Goal: Information Seeking & Learning: Learn about a topic

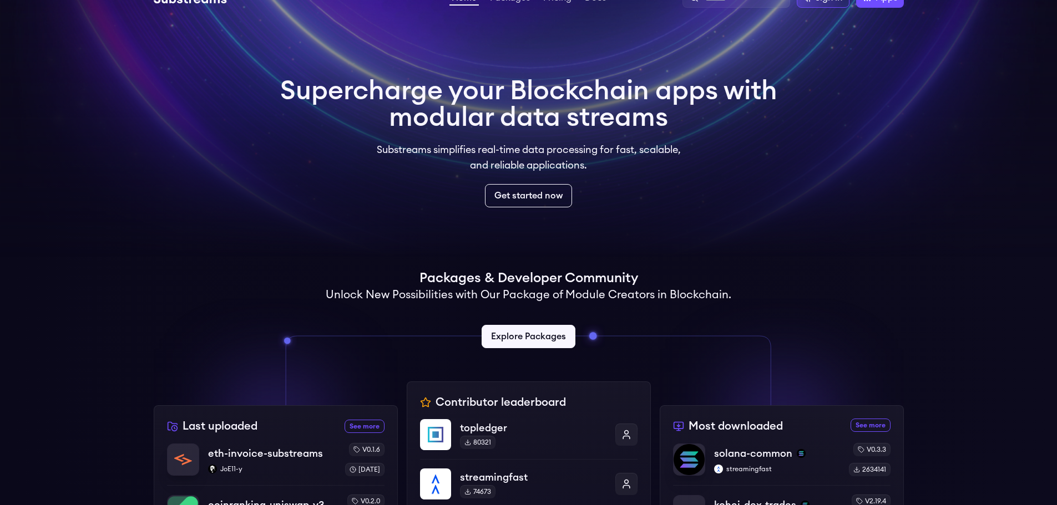
scroll to position [55, 0]
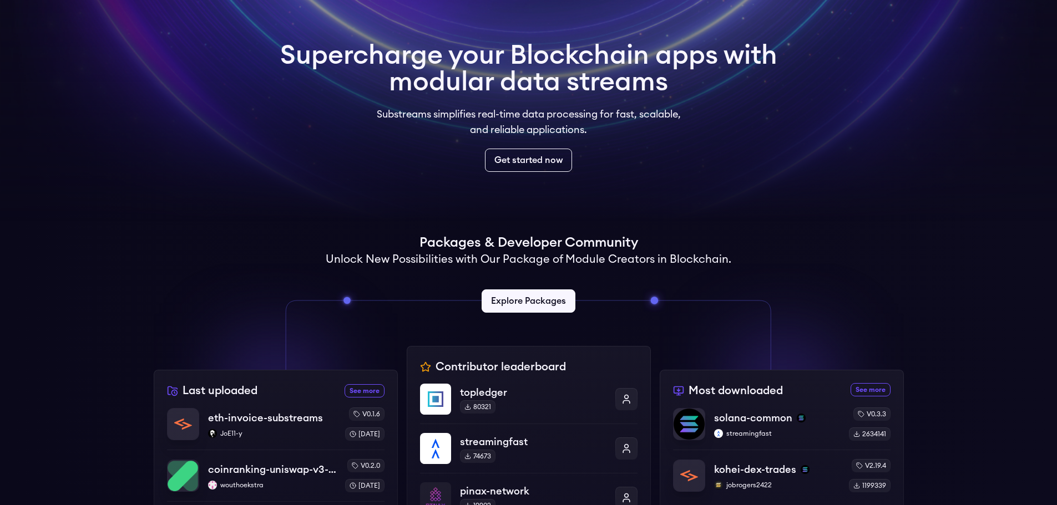
click at [709, 204] on video at bounding box center [528, 83] width 1057 height 277
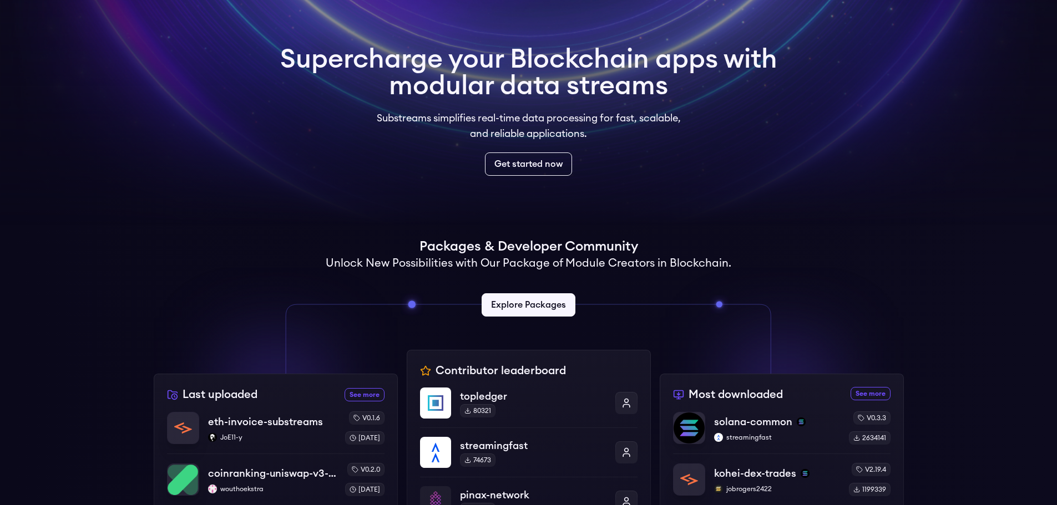
scroll to position [0, 0]
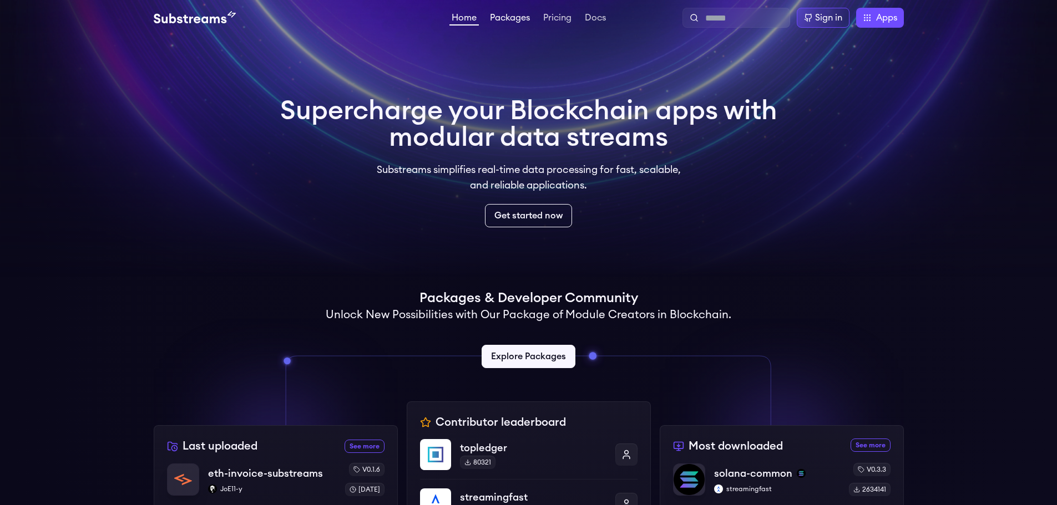
click at [511, 14] on link "Packages" at bounding box center [510, 18] width 44 height 11
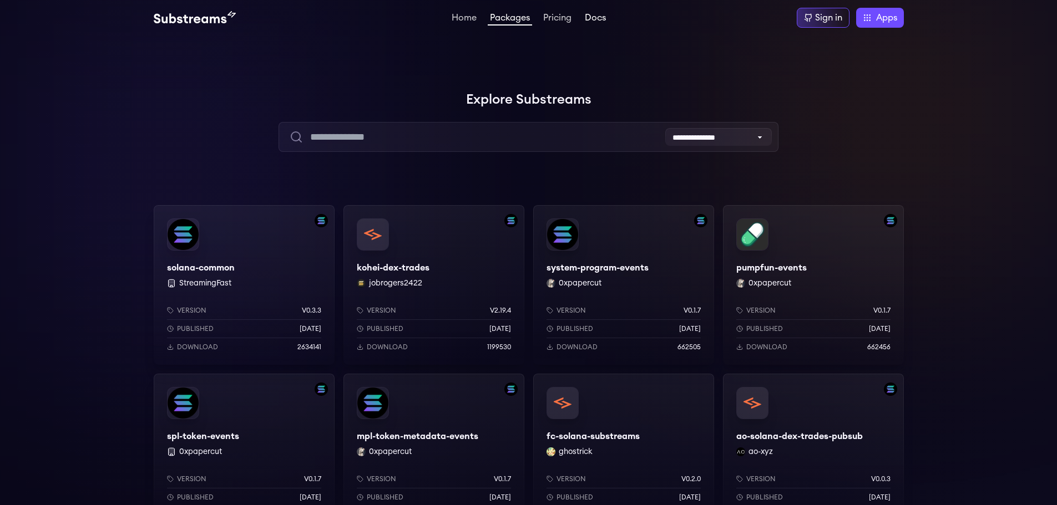
click at [597, 20] on link "Docs" at bounding box center [595, 18] width 26 height 11
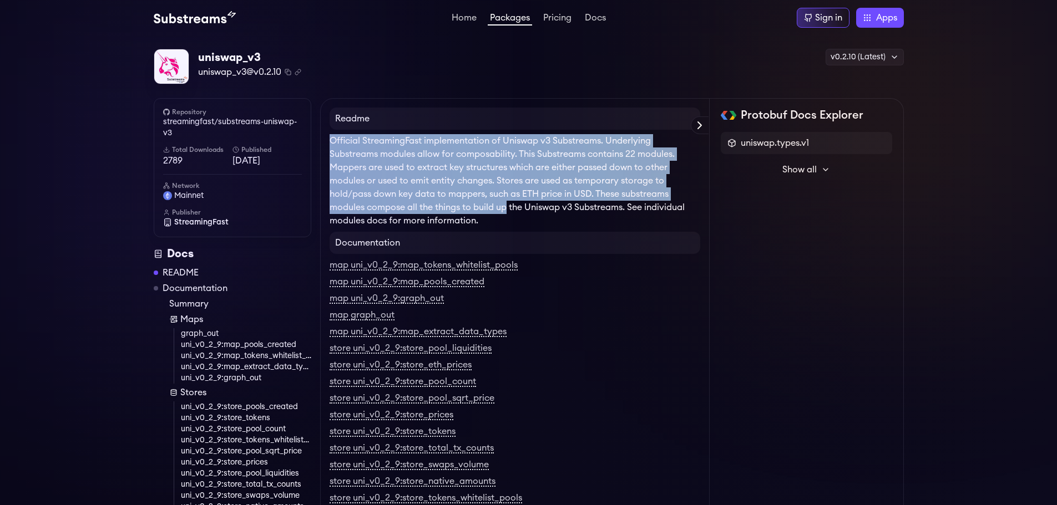
drag, startPoint x: 331, startPoint y: 141, endPoint x: 506, endPoint y: 214, distance: 189.2
click at [506, 214] on p "Official StreamingFast implementation of Uniswap v3 Substreams. Underlying Subs…" at bounding box center [514, 180] width 371 height 93
drag, startPoint x: 480, startPoint y: 217, endPoint x: 325, endPoint y: 143, distance: 171.4
copy p "Official StreamingFast implementation of Uniswap v3 Substreams. Underlying Subs…"
